Goal: Navigation & Orientation: Find specific page/section

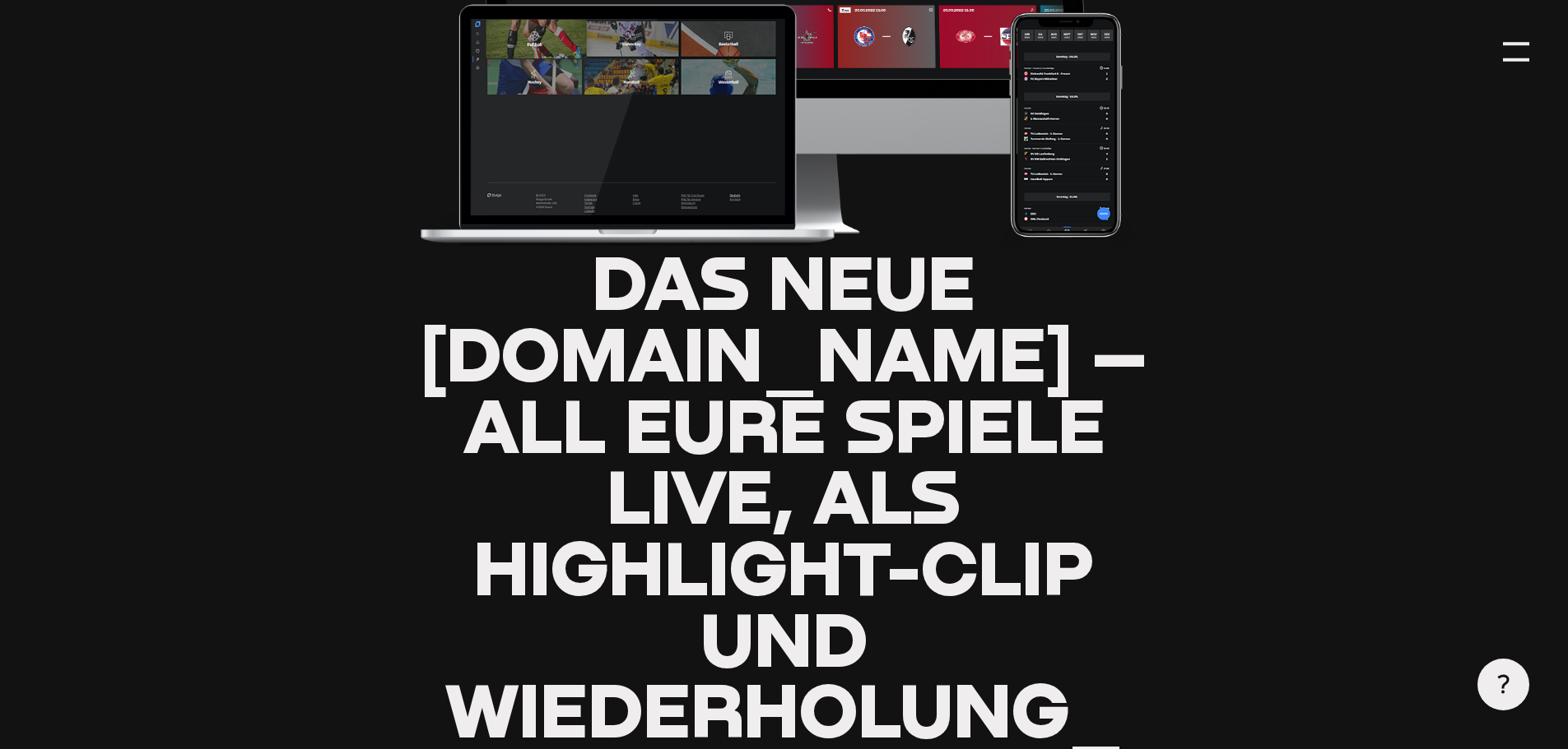
scroll to position [494, 0]
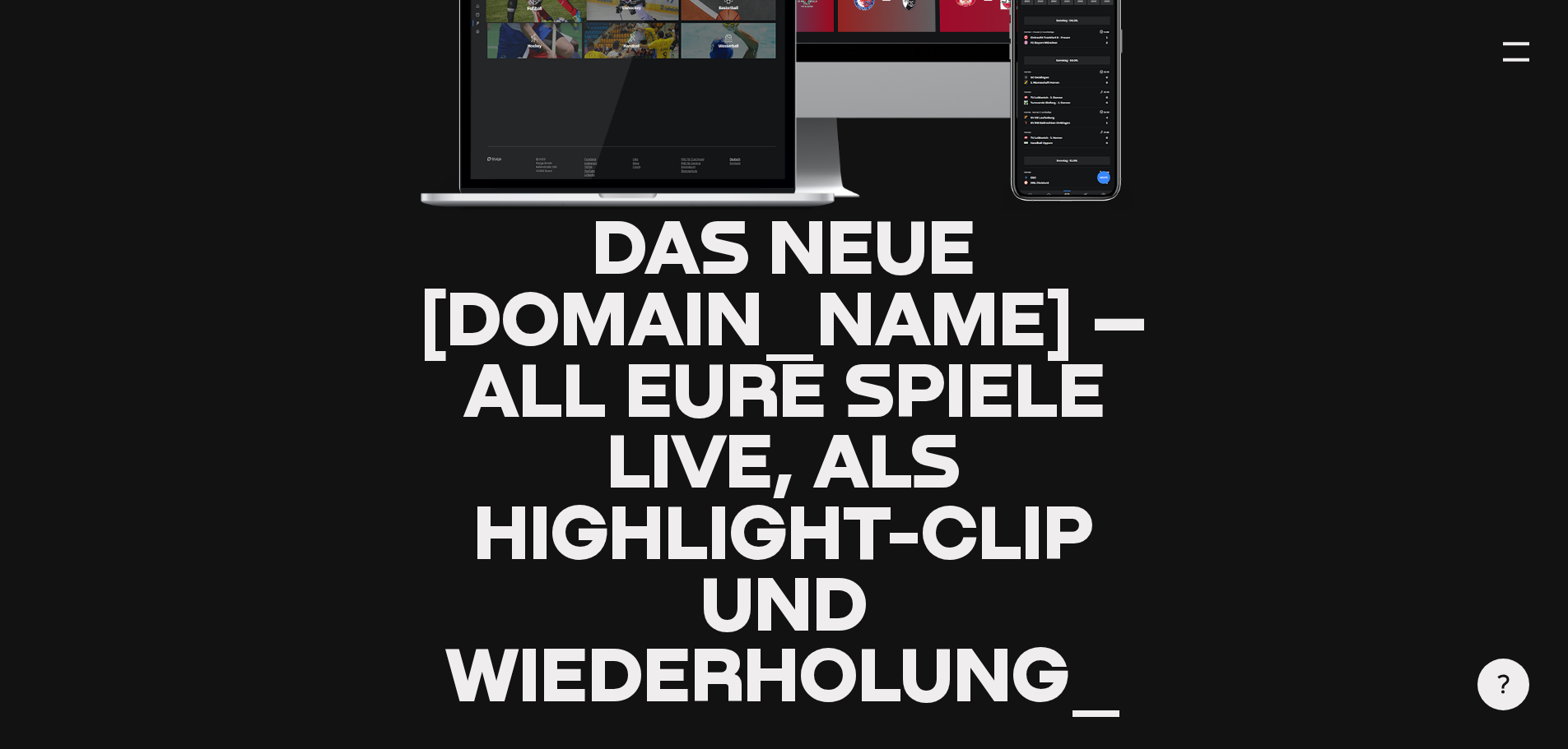
type input "0.8"
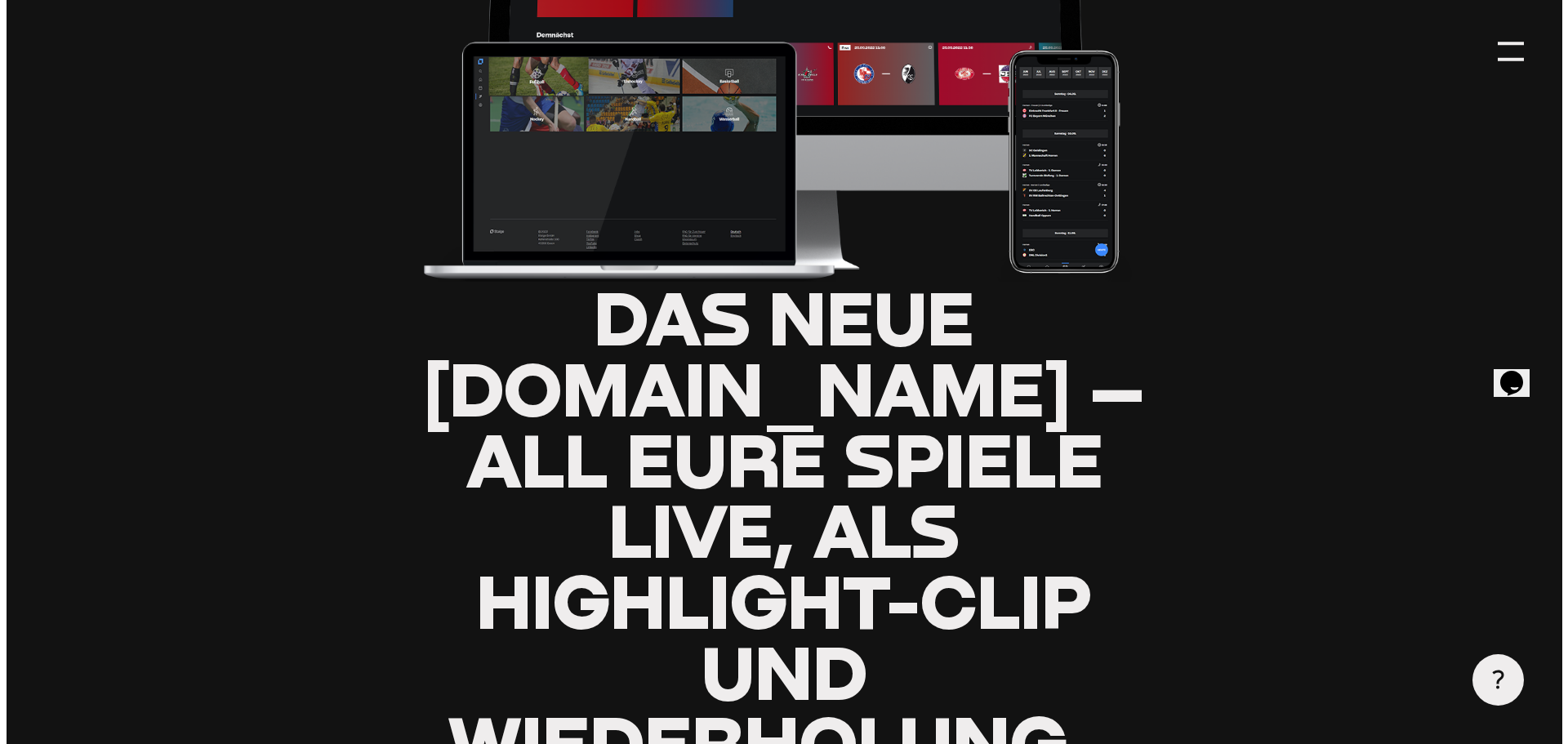
scroll to position [0, 0]
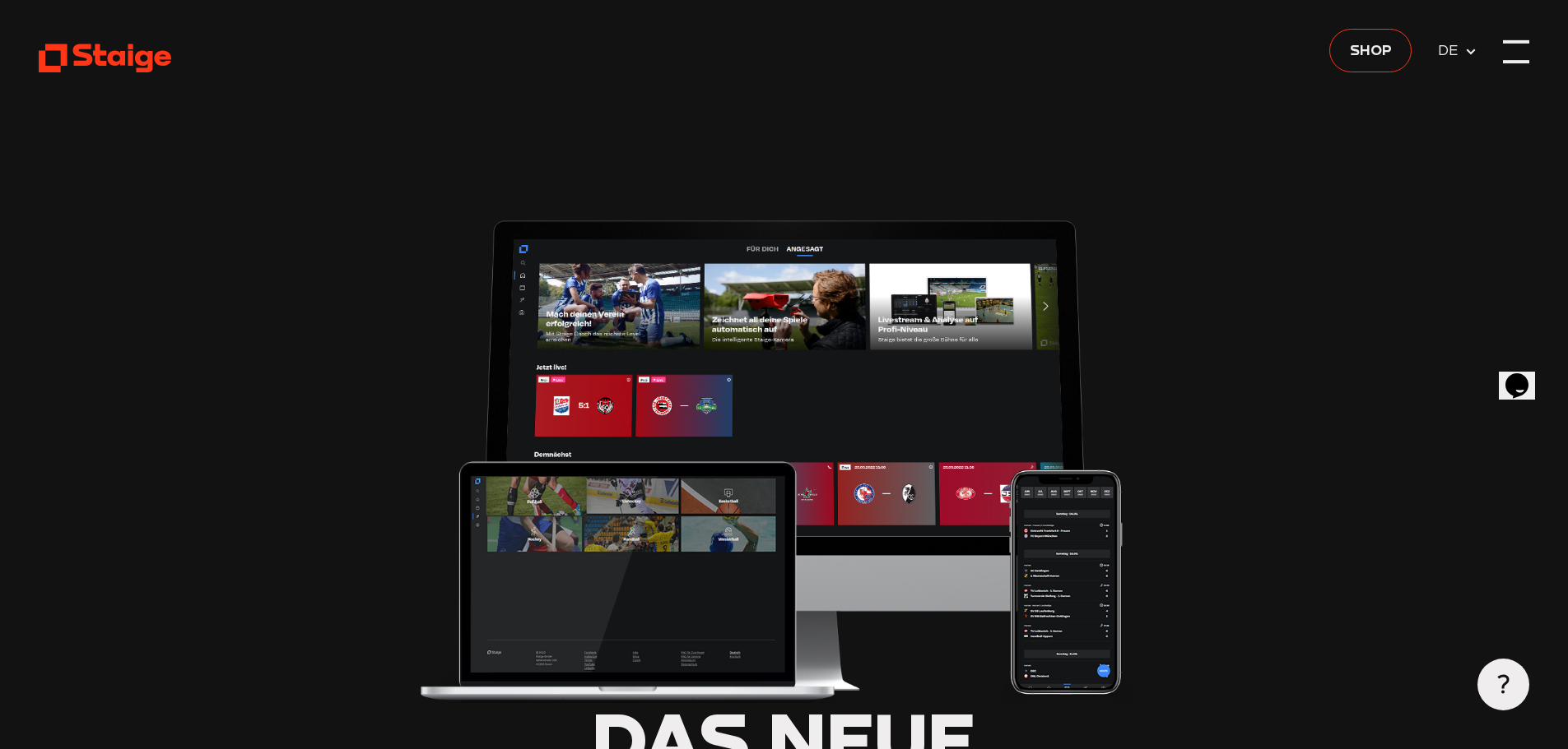
click at [1522, 53] on div at bounding box center [1516, 51] width 27 height 27
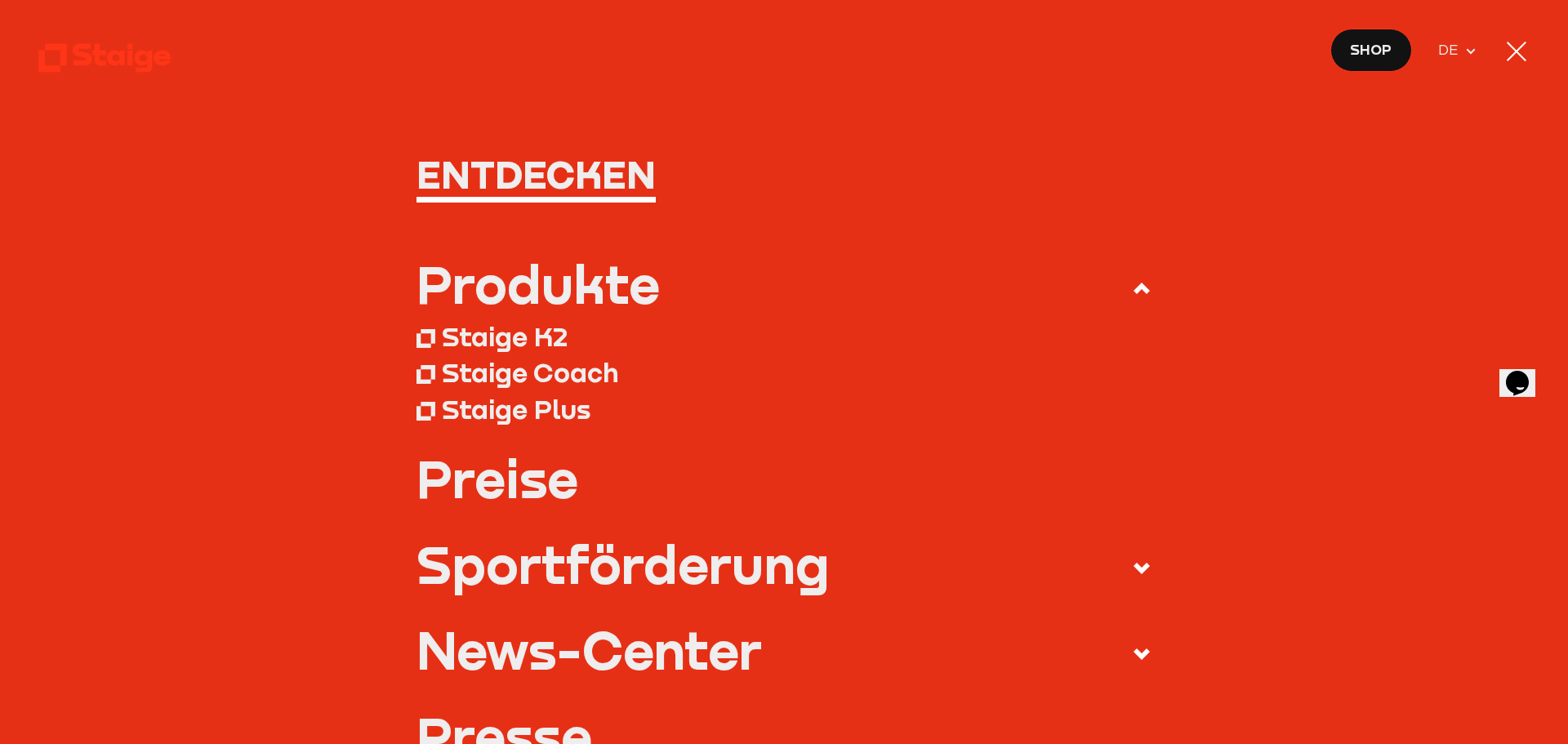
click at [532, 181] on h1 "Entdecken" at bounding box center [784, 175] width 736 height 38
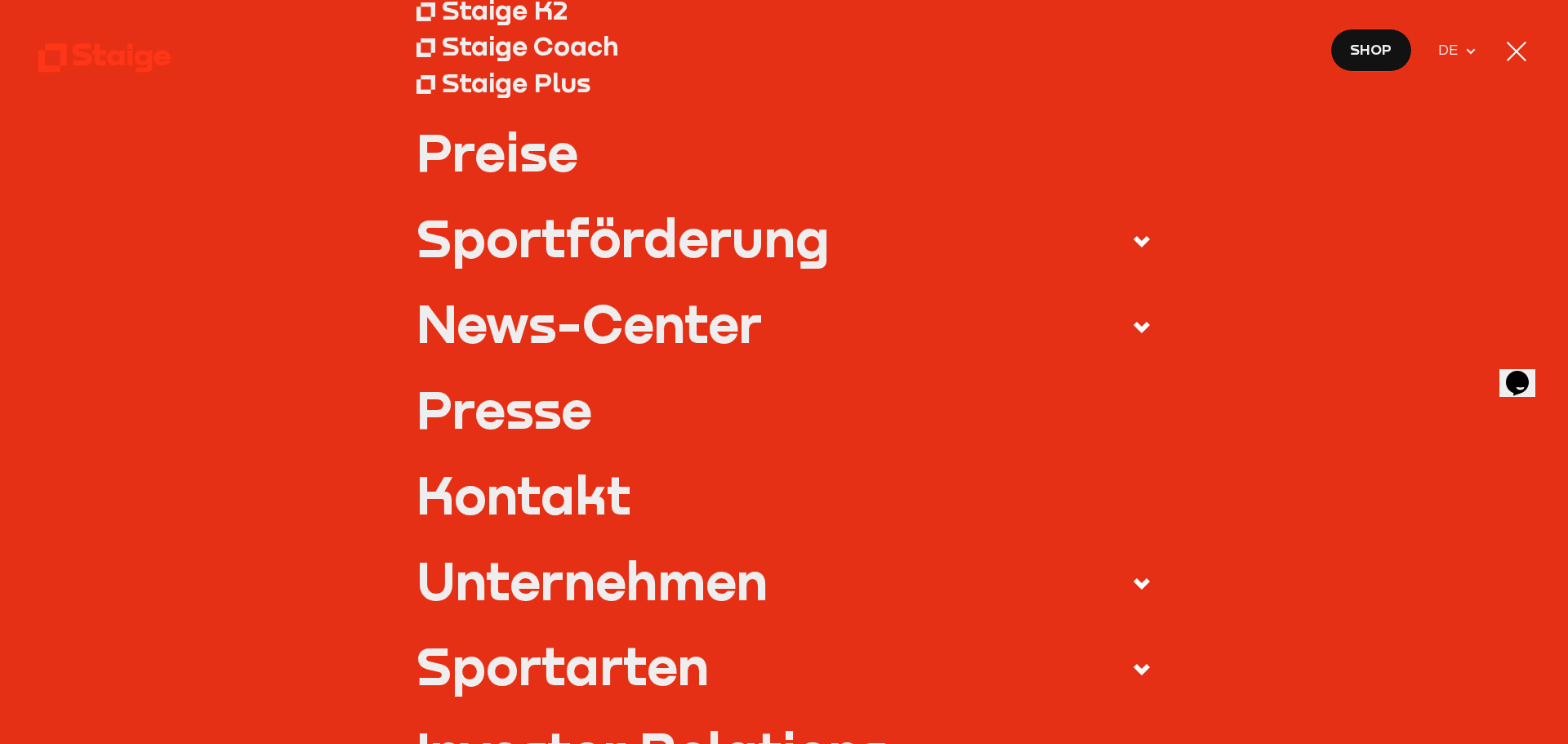
scroll to position [408, 0]
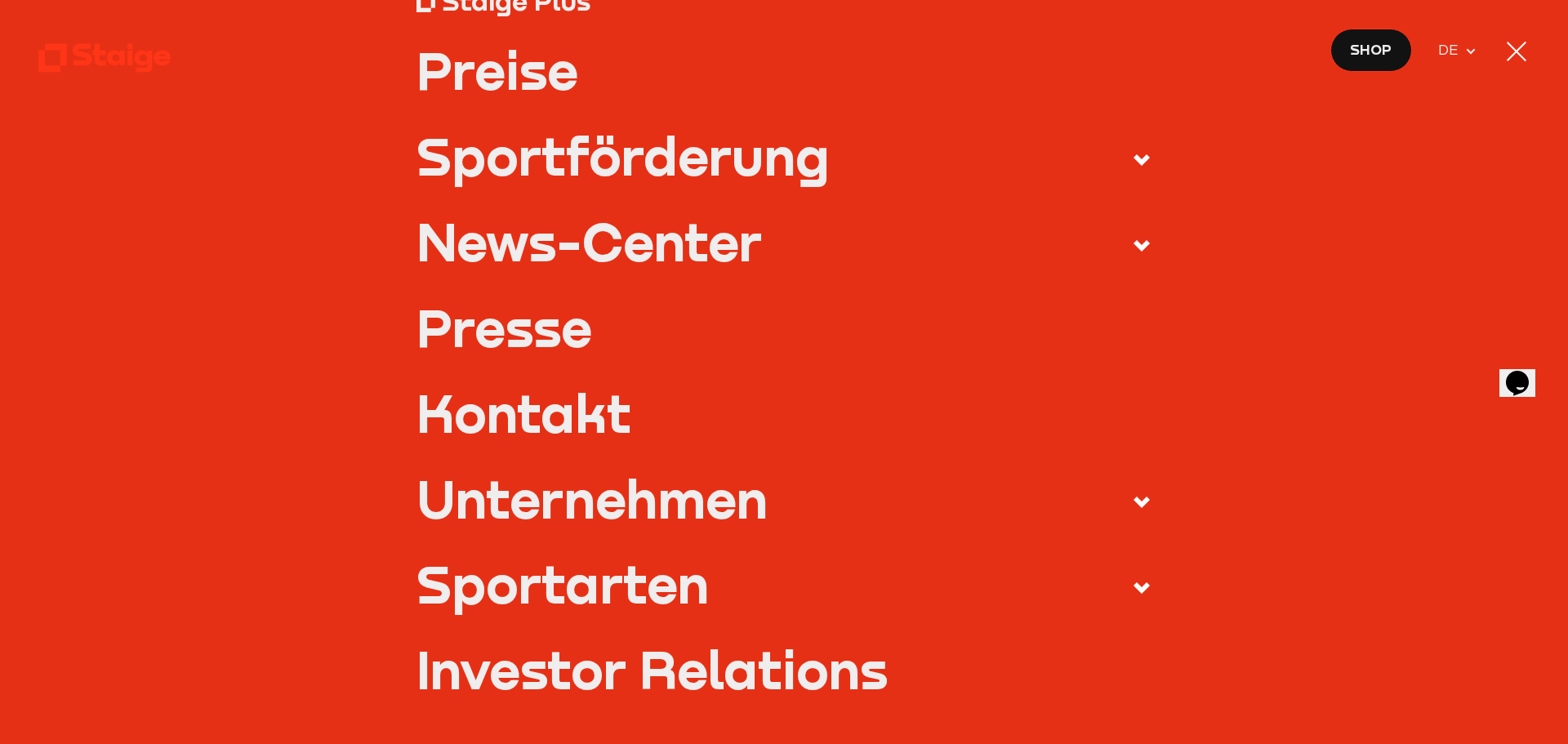
click at [1132, 584] on icon at bounding box center [1142, 588] width 20 height 20
click at [0, 0] on input "Sportarten" at bounding box center [0, 0] width 0 height 0
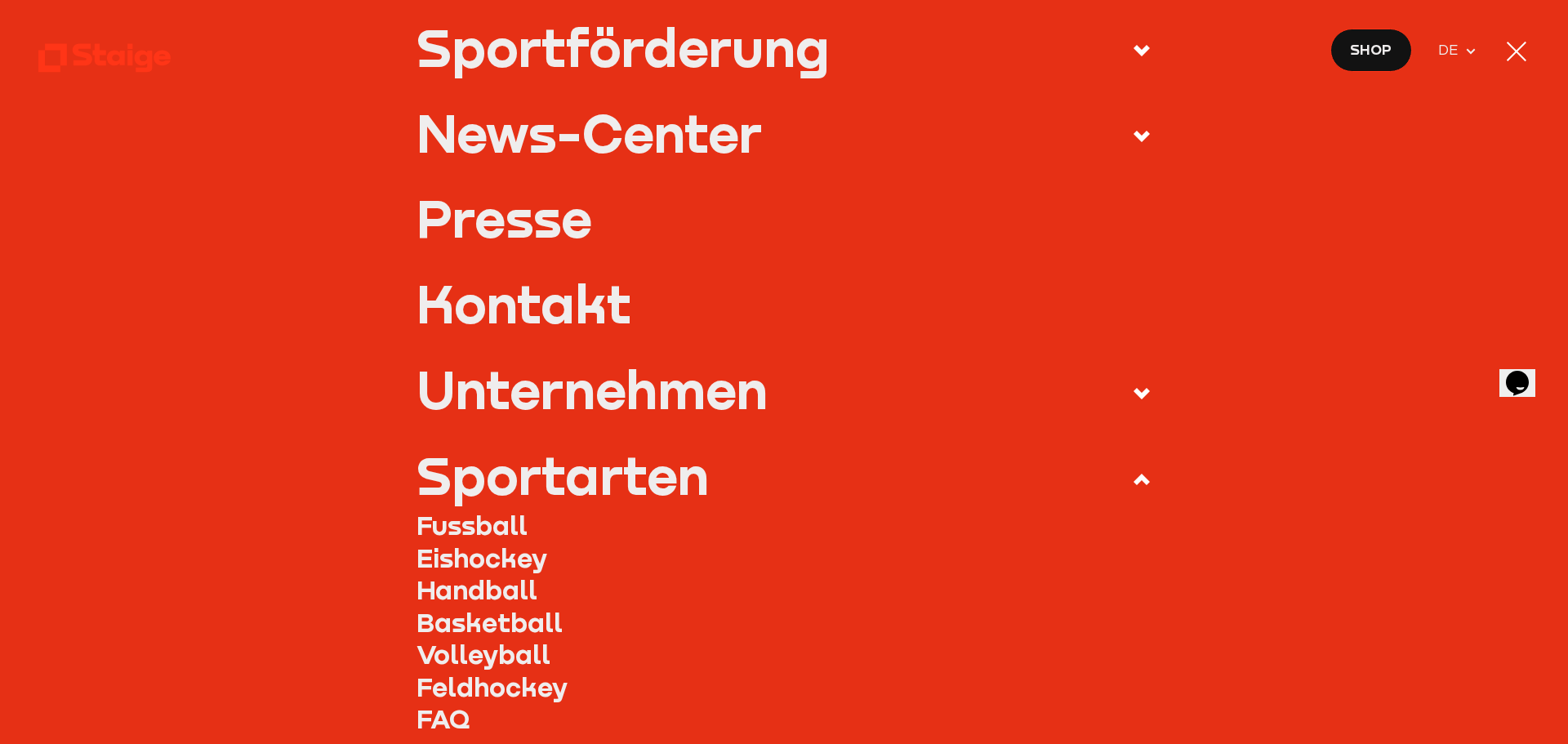
click at [497, 523] on link "Fussball" at bounding box center [784, 526] width 736 height 33
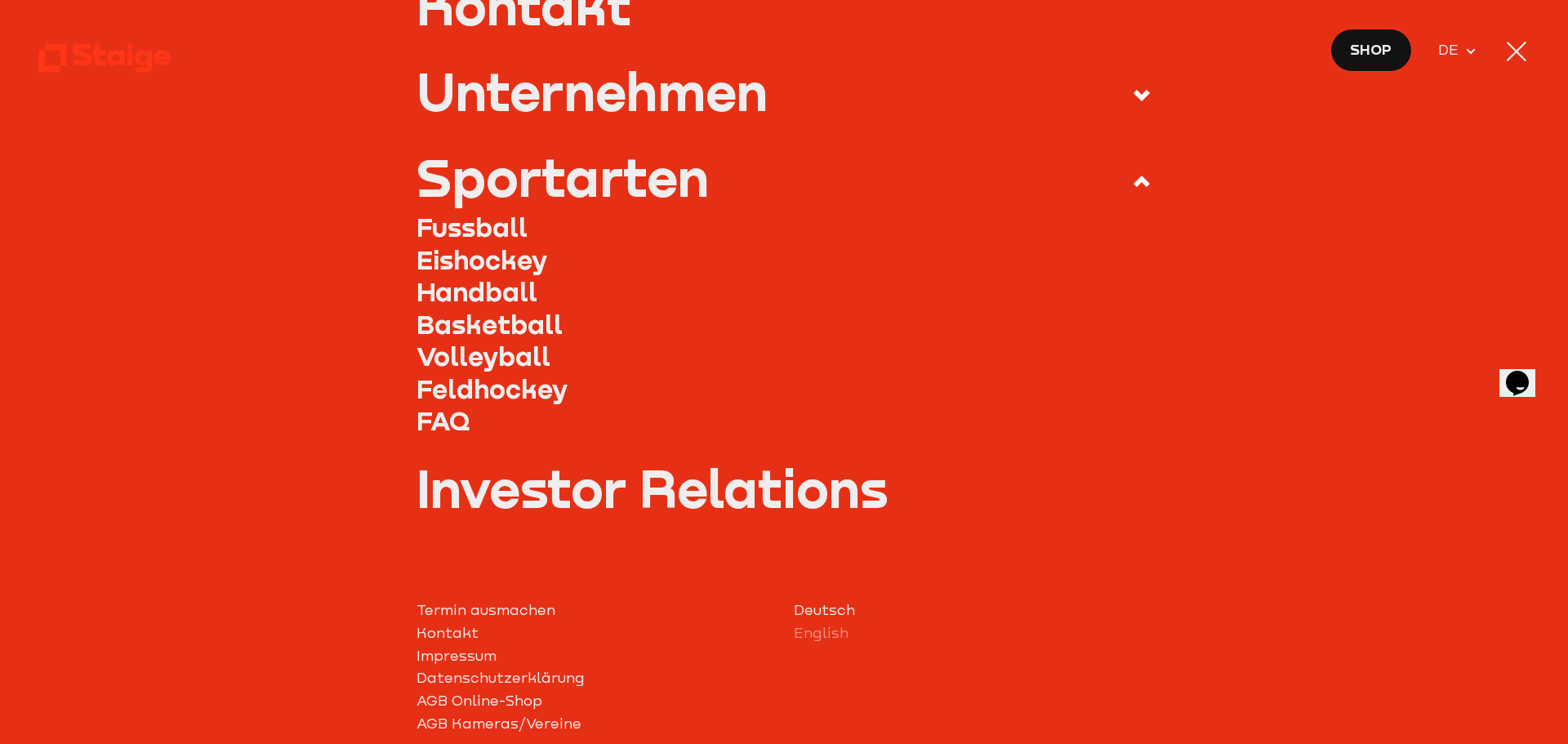
scroll to position [854, 0]
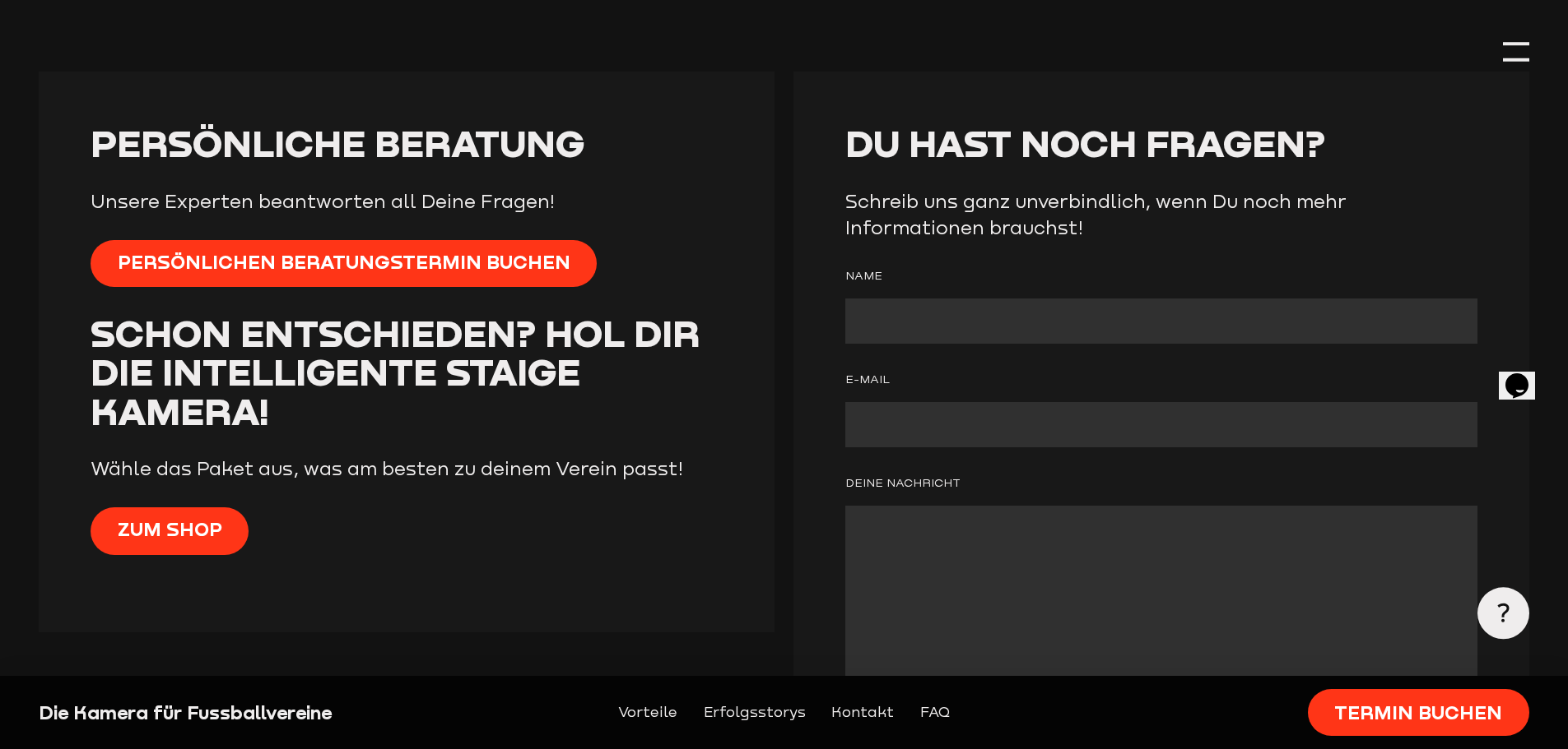
scroll to position [6462, 0]
